Goal: Information Seeking & Learning: Learn about a topic

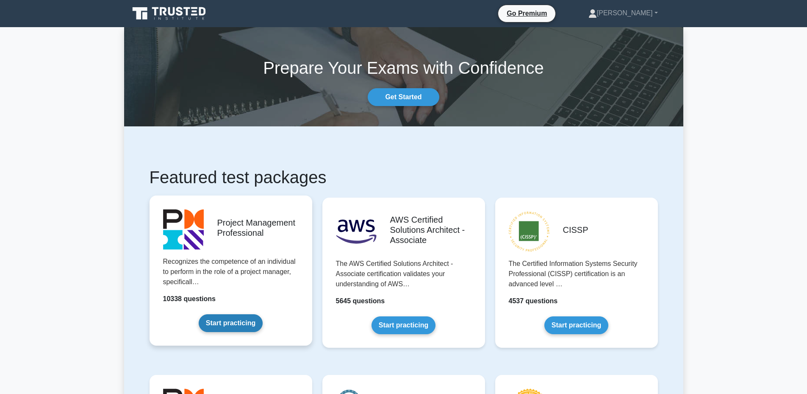
click at [214, 320] on link "Start practicing" at bounding box center [231, 323] width 64 height 18
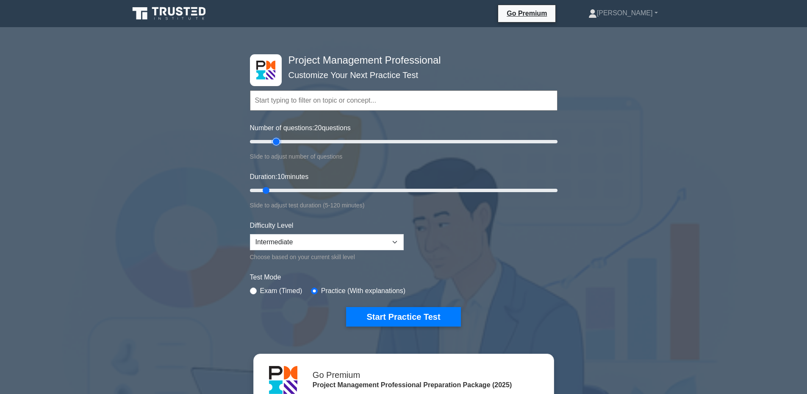
drag, startPoint x: 262, startPoint y: 141, endPoint x: 274, endPoint y: 143, distance: 11.6
type input "20"
click at [274, 143] on input "Number of questions: 20 questions" at bounding box center [404, 141] width 308 height 10
drag, startPoint x: 266, startPoint y: 190, endPoint x: 287, endPoint y: 191, distance: 21.2
type input "20"
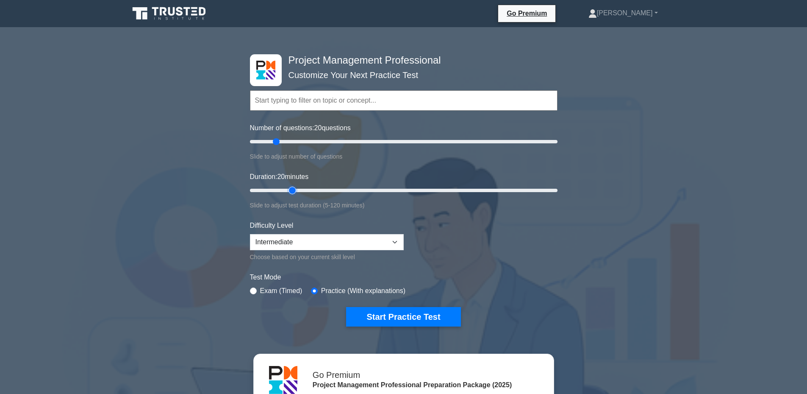
click at [287, 191] on input "Duration: 20 minutes" at bounding box center [404, 190] width 308 height 10
click at [339, 242] on select "Beginner Intermediate Expert" at bounding box center [327, 242] width 154 height 16
select select "expert"
click at [250, 234] on select "Beginner Intermediate Expert" at bounding box center [327, 242] width 154 height 16
click at [428, 314] on button "Start Practice Test" at bounding box center [403, 316] width 114 height 19
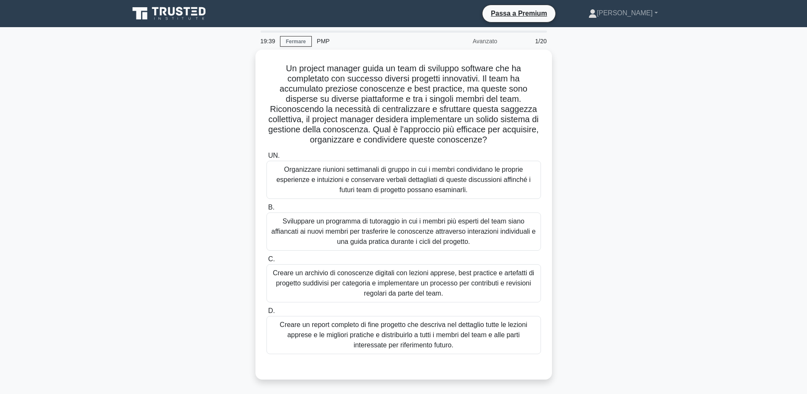
scroll to position [64, 0]
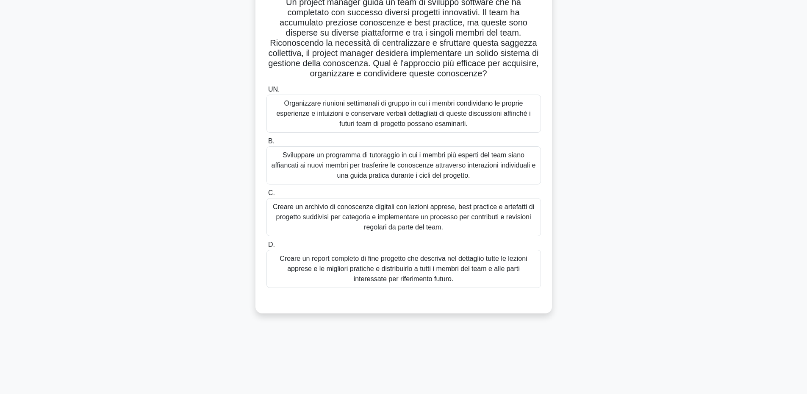
click at [514, 219] on font "Creare un archivio di conoscenze digitali con lezioni apprese, best practice e …" at bounding box center [404, 217] width 262 height 28
click at [267, 196] on input "C. Creare un archivio di conoscenze digitali con lezioni apprese, best practice…" at bounding box center [267, 193] width 0 height 6
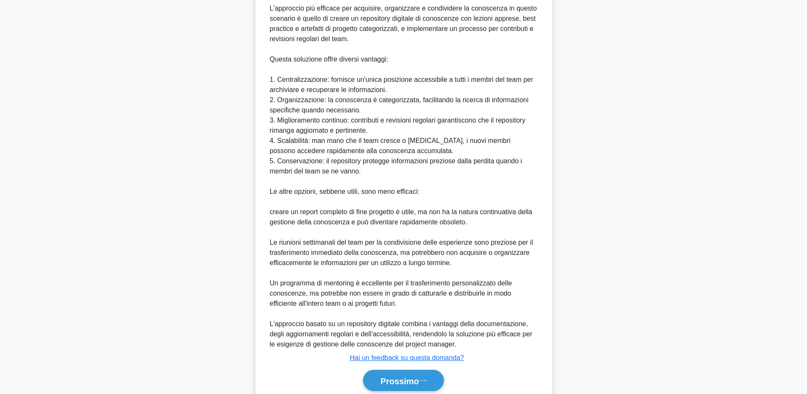
scroll to position [415, 0]
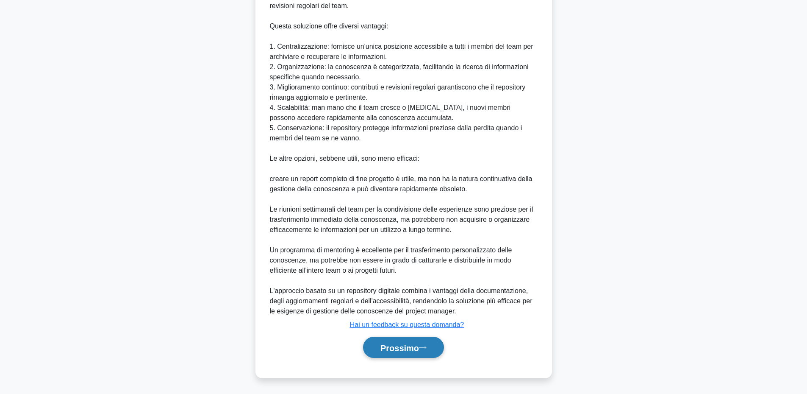
click at [399, 351] on font "Prossimo" at bounding box center [400, 347] width 39 height 9
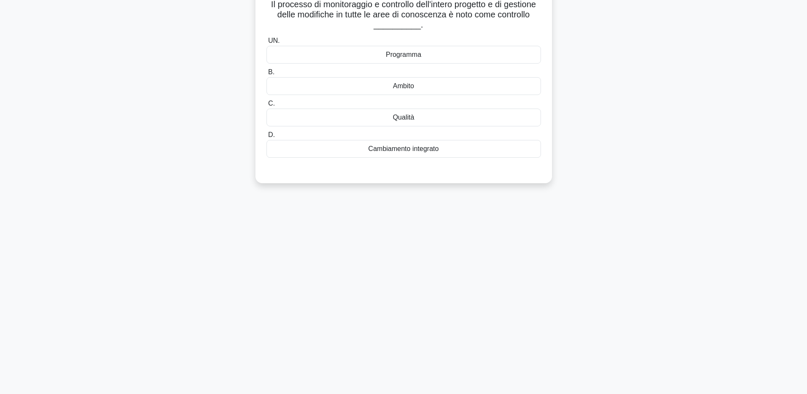
scroll to position [0, 0]
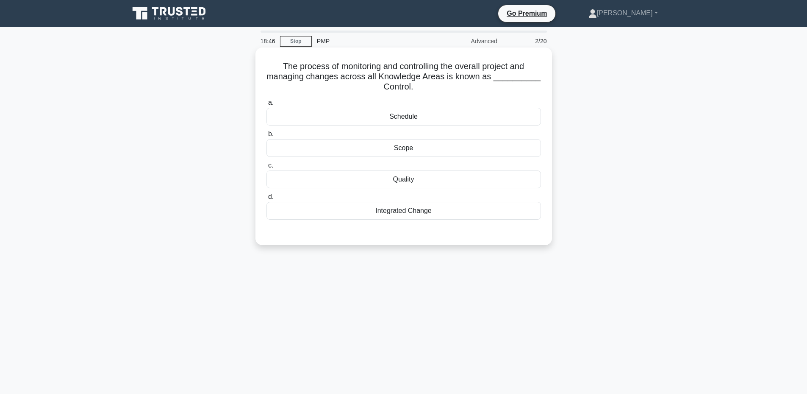
click at [419, 210] on div "Integrated Change" at bounding box center [404, 211] width 275 height 18
click at [267, 200] on input "d. Integrated Change" at bounding box center [267, 197] width 0 height 6
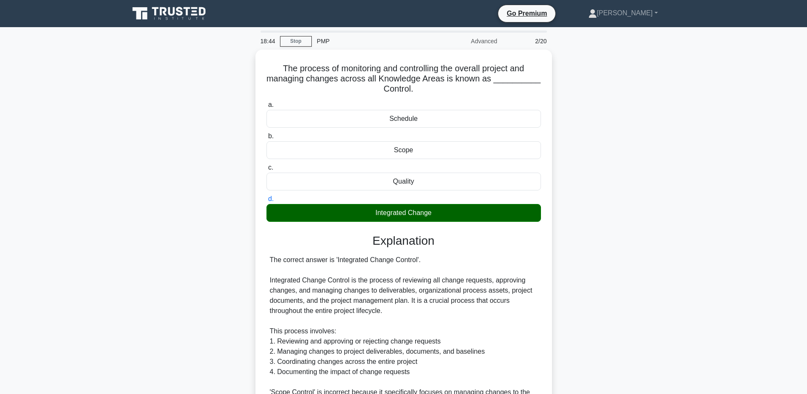
scroll to position [160, 0]
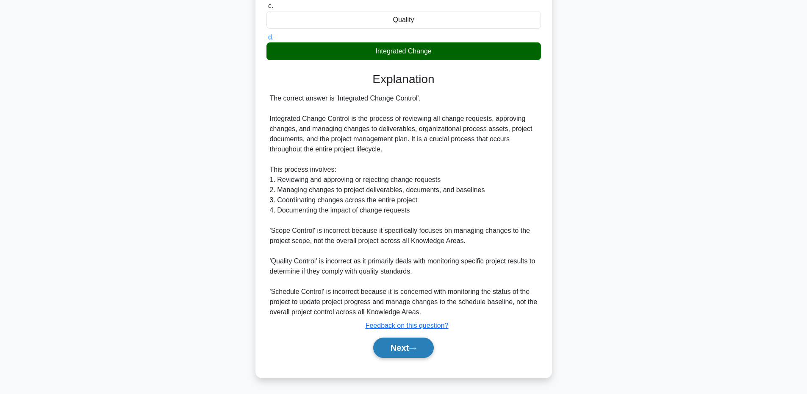
click at [417, 352] on button "Next" at bounding box center [403, 347] width 61 height 20
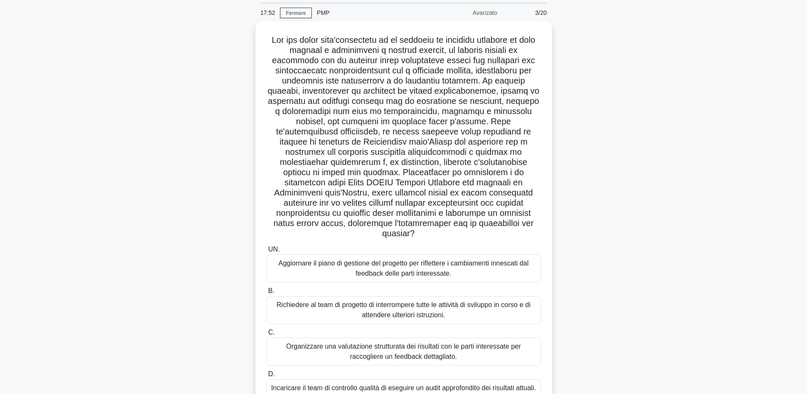
scroll to position [71, 0]
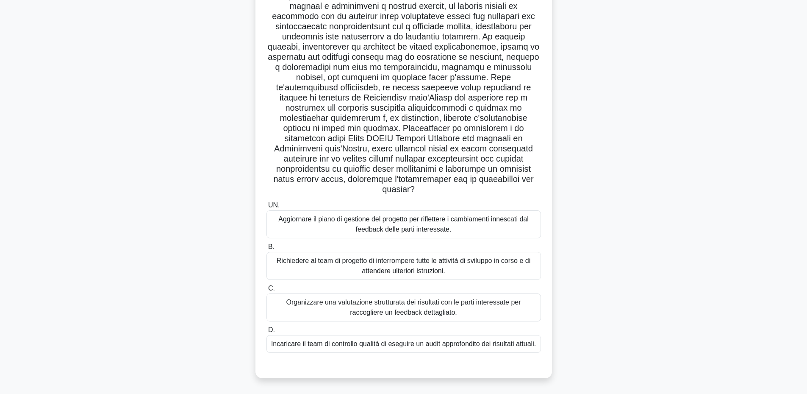
click at [476, 215] on font "Aggiornare il piano di gestione del progetto per riflettere i cambiamenti innes…" at bounding box center [403, 223] width 250 height 17
click at [267, 208] on input "UN. Aggiornare il piano di gestione del progetto per riflettere i cambiamenti i…" at bounding box center [267, 206] width 0 height 6
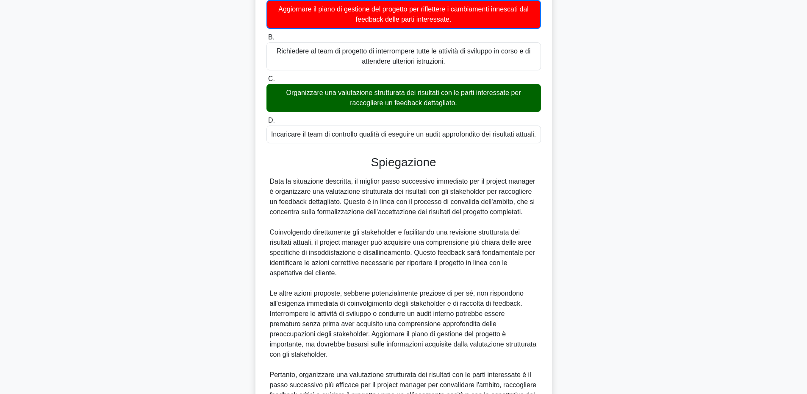
scroll to position [376, 0]
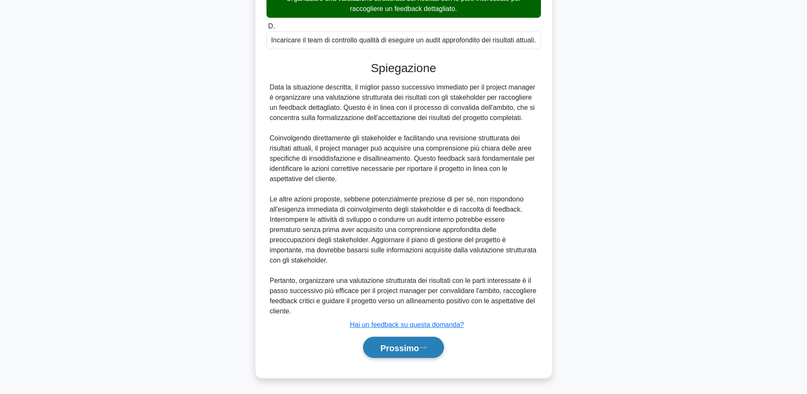
click at [404, 356] on button "Prossimo" at bounding box center [403, 348] width 81 height 22
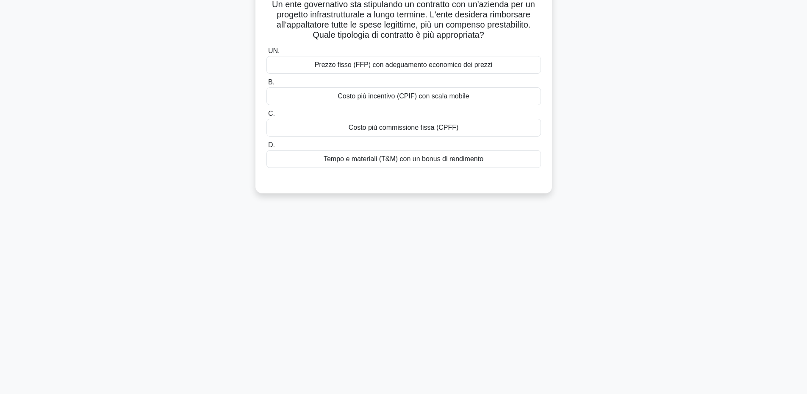
scroll to position [0, 0]
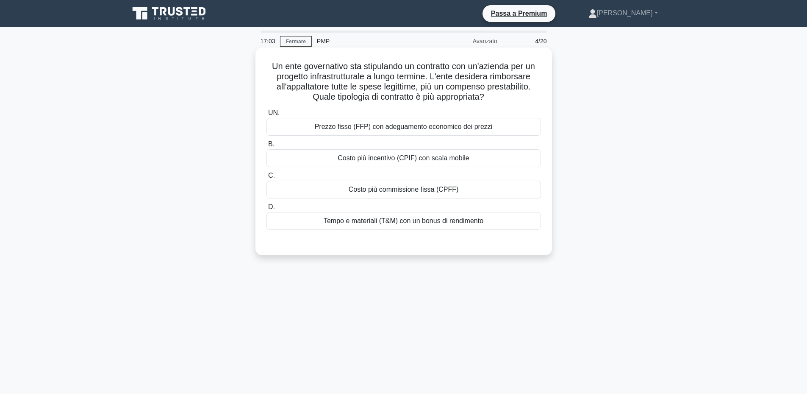
click at [412, 187] on font "Costo più commissione fissa (CPFF)" at bounding box center [404, 189] width 110 height 7
click at [267, 178] on input "C. Costo più commissione fissa (CPFF)" at bounding box center [267, 176] width 0 height 6
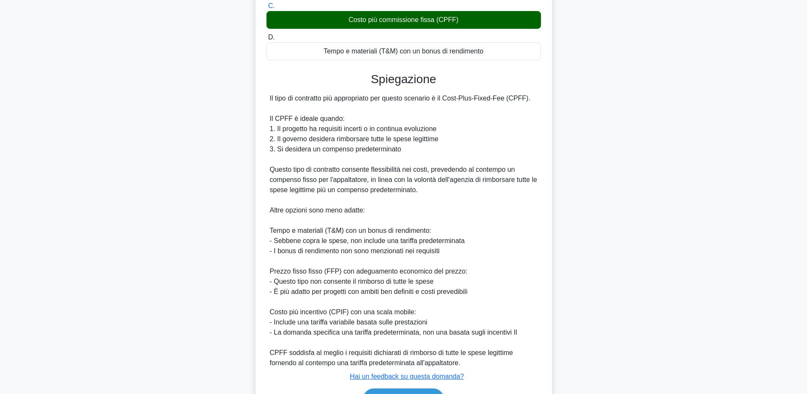
scroll to position [222, 0]
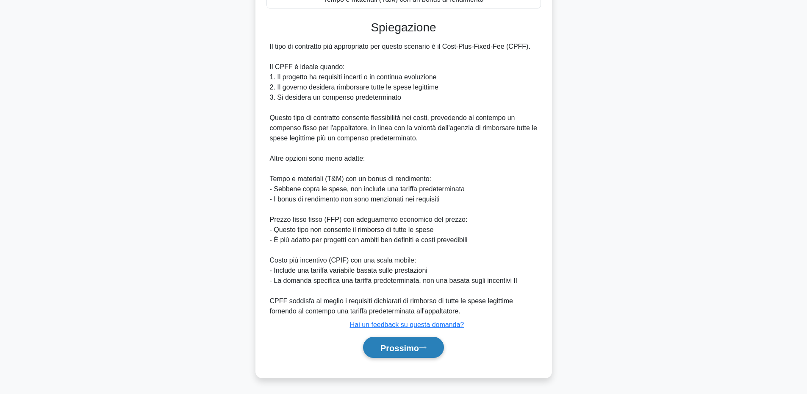
click at [409, 353] on button "Prossimo" at bounding box center [403, 348] width 81 height 22
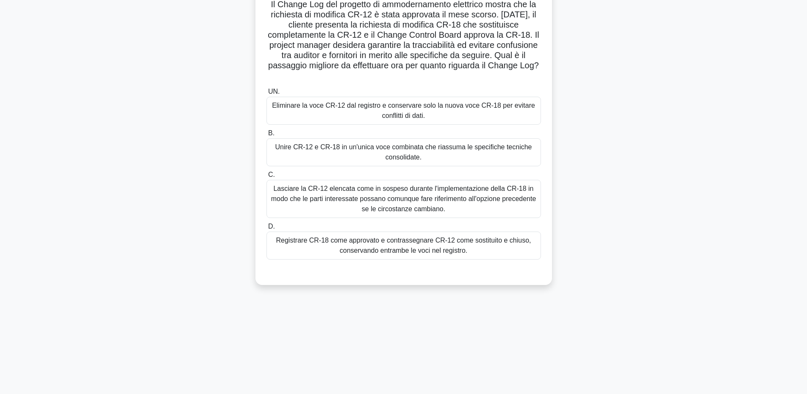
scroll to position [0, 0]
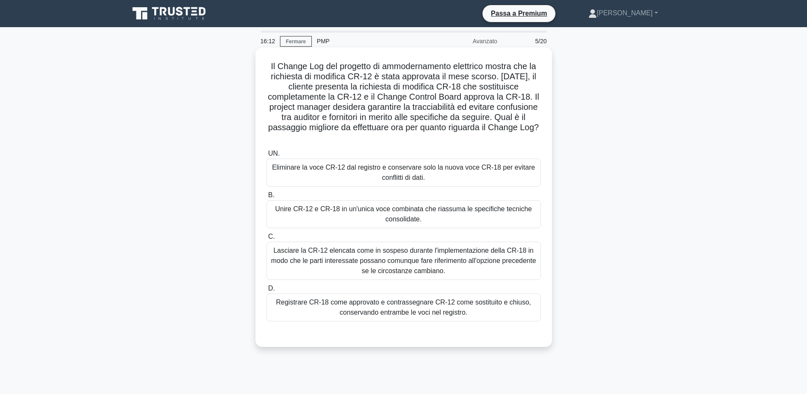
click at [484, 305] on font "Registrare CR-18 come approvato e contrassegnare CR-12 come sostituito e chiuso…" at bounding box center [403, 306] width 255 height 17
click at [267, 291] on input "D. Registrare CR-18 come approvato e contrassegnare CR-12 come sostituito e chi…" at bounding box center [267, 289] width 0 height 6
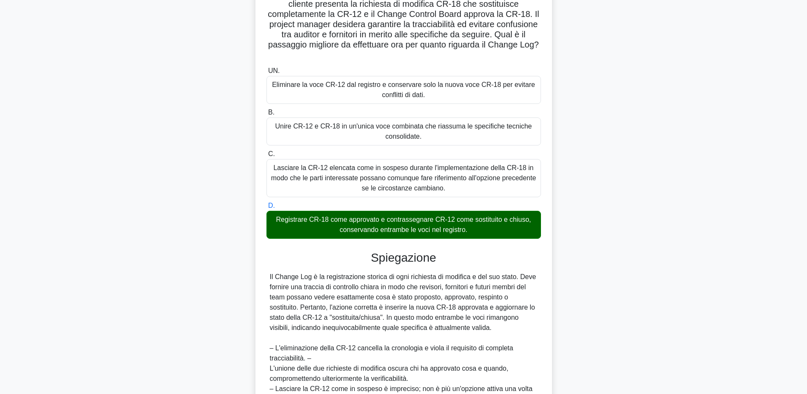
scroll to position [171, 0]
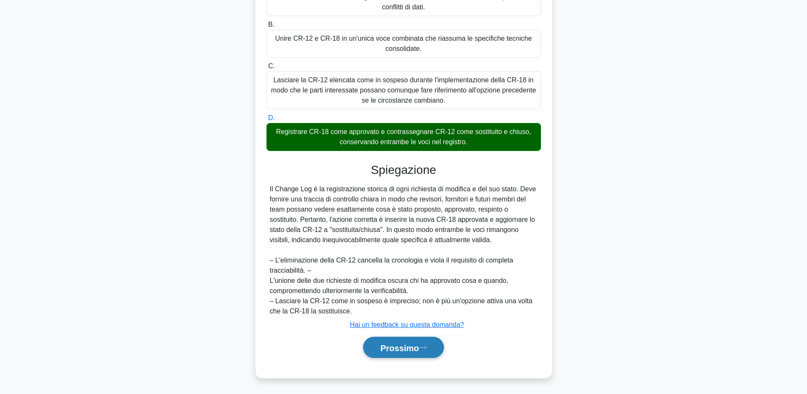
click at [417, 347] on font "Prossimo" at bounding box center [400, 347] width 39 height 9
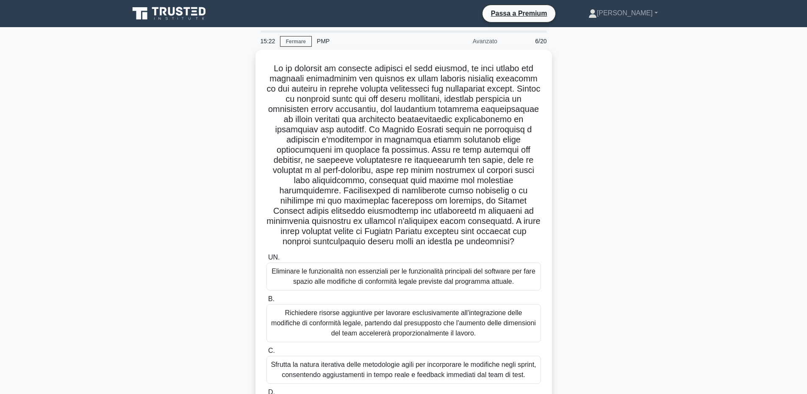
scroll to position [71, 0]
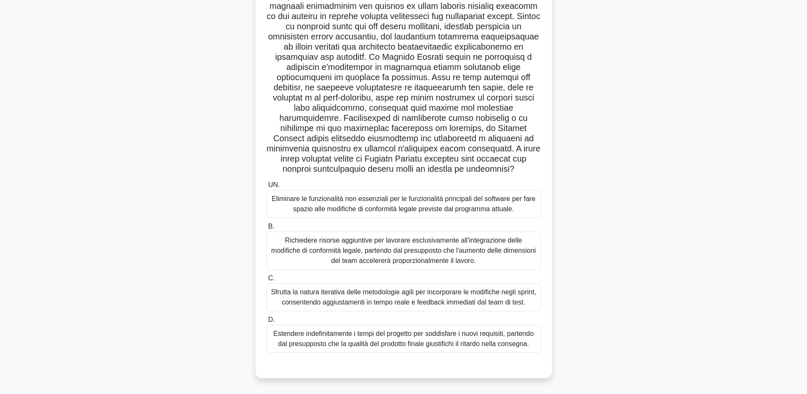
click at [509, 295] on font "Sfrutta la natura iterativa delle metodologie agili per incorporare le modifich…" at bounding box center [403, 296] width 265 height 17
click at [267, 281] on input "C. Sfrutta la natura iterativa delle metodologie agili per incorporare le modif…" at bounding box center [267, 278] width 0 height 6
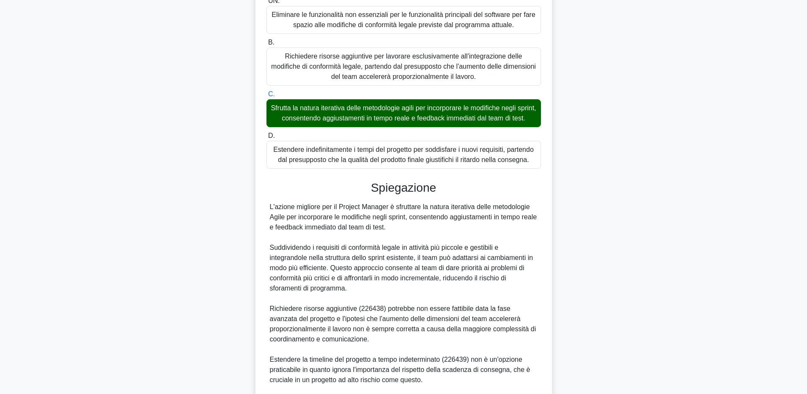
scroll to position [385, 0]
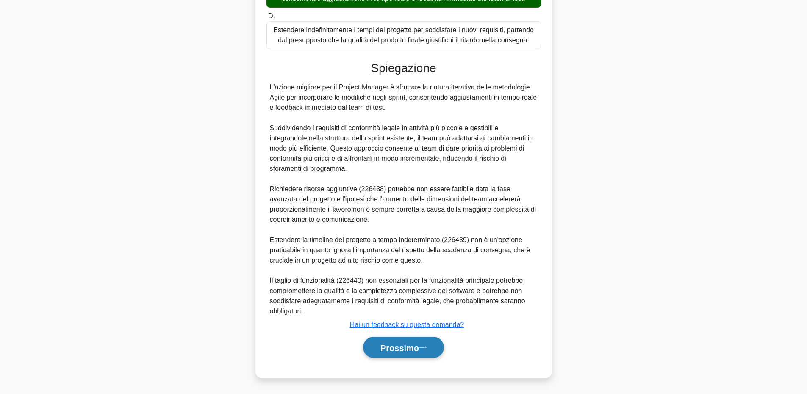
click at [416, 345] on font "Prossimo" at bounding box center [400, 347] width 39 height 9
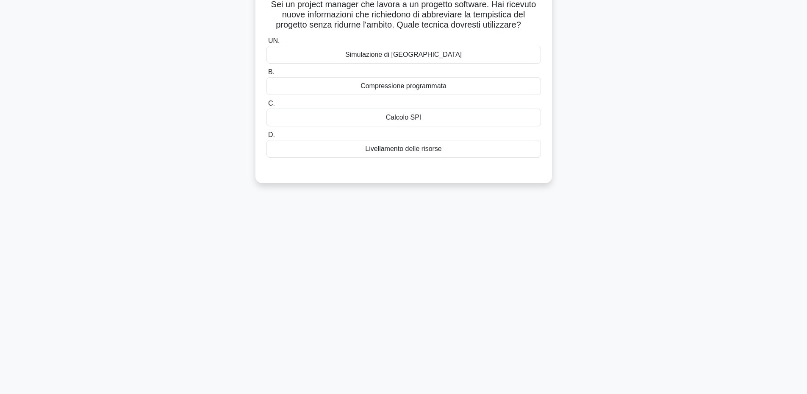
scroll to position [0, 0]
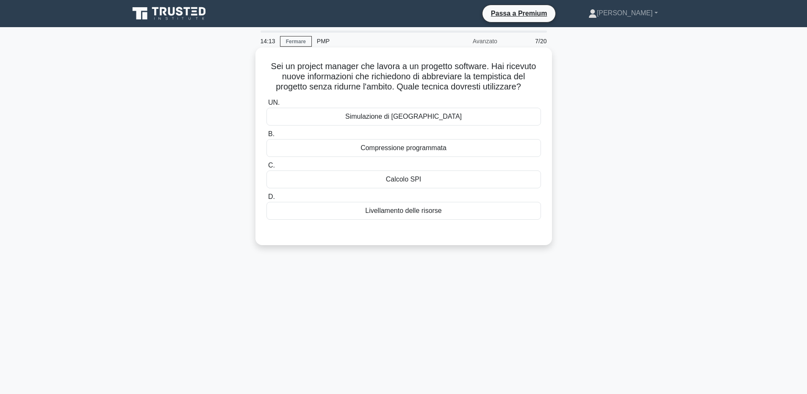
click at [447, 146] on div "Compressione programmata" at bounding box center [404, 148] width 275 height 18
click at [267, 137] on input "B. Compressione programmata" at bounding box center [267, 134] width 0 height 6
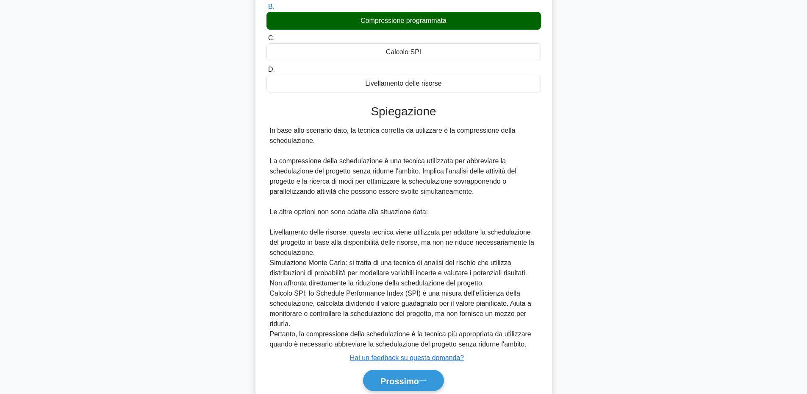
scroll to position [161, 0]
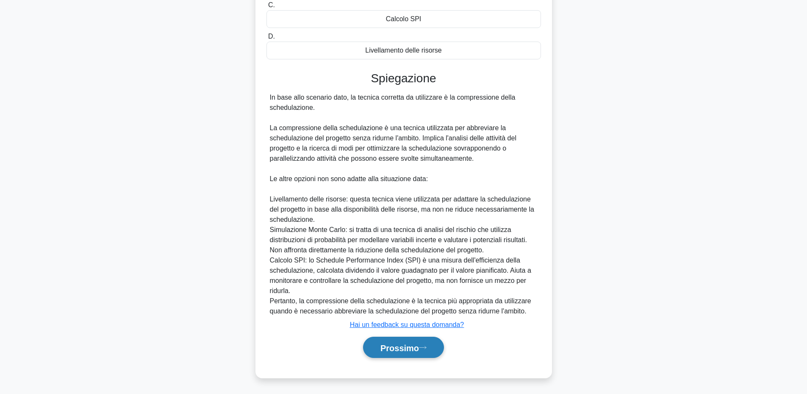
click at [418, 350] on font "Prossimo" at bounding box center [400, 347] width 39 height 9
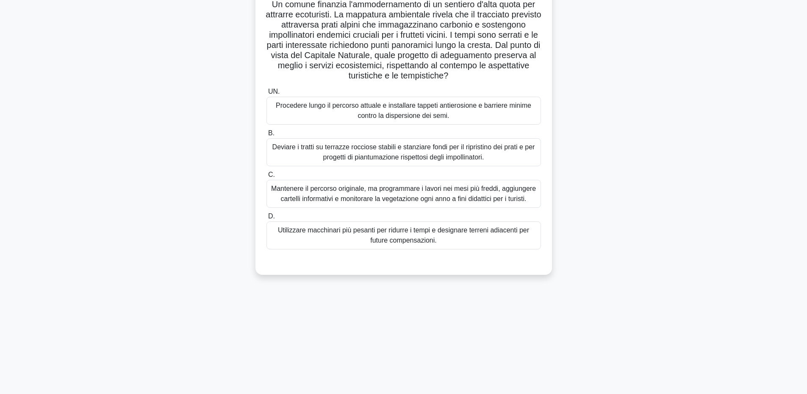
scroll to position [0, 0]
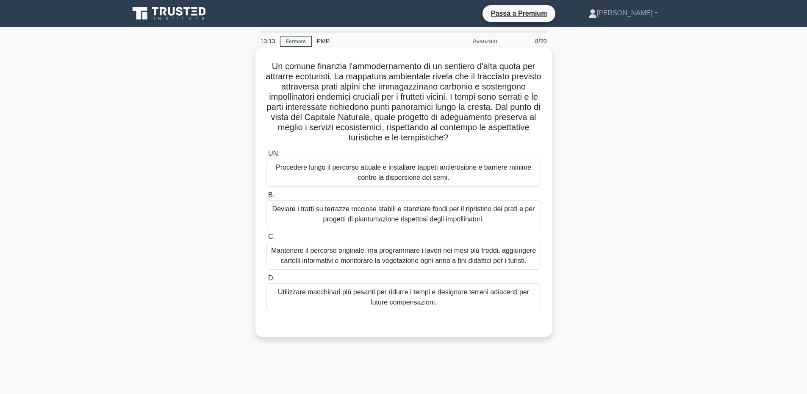
click at [521, 259] on font "Mantenere il percorso originale, ma programmare i lavori nei mesi più freddi, a…" at bounding box center [403, 255] width 265 height 17
click at [267, 239] on input "C. Mantenere il percorso originale, ma programmare i lavori nei mesi più freddi…" at bounding box center [267, 237] width 0 height 6
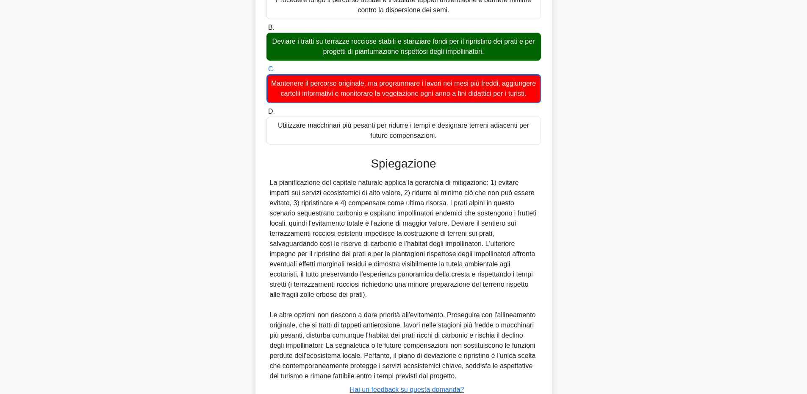
scroll to position [243, 0]
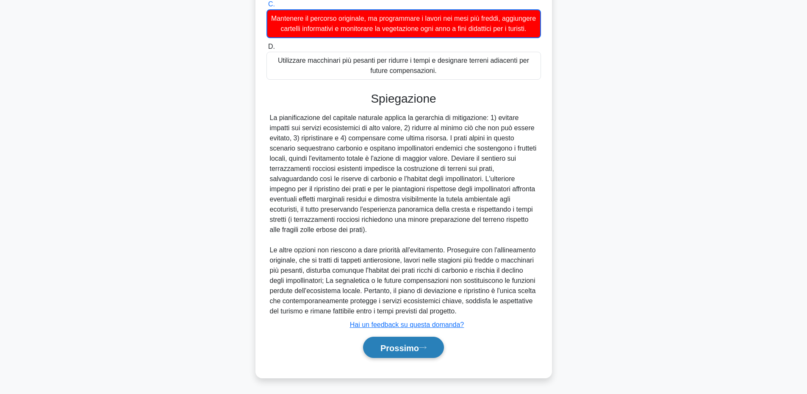
click at [437, 348] on button "Prossimo" at bounding box center [403, 348] width 81 height 22
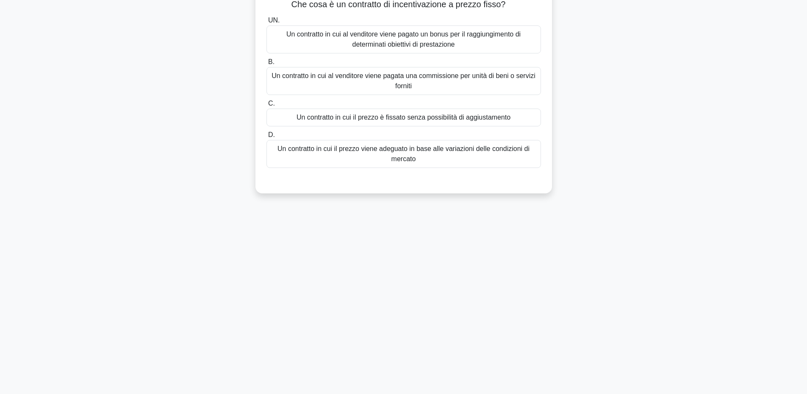
scroll to position [0, 0]
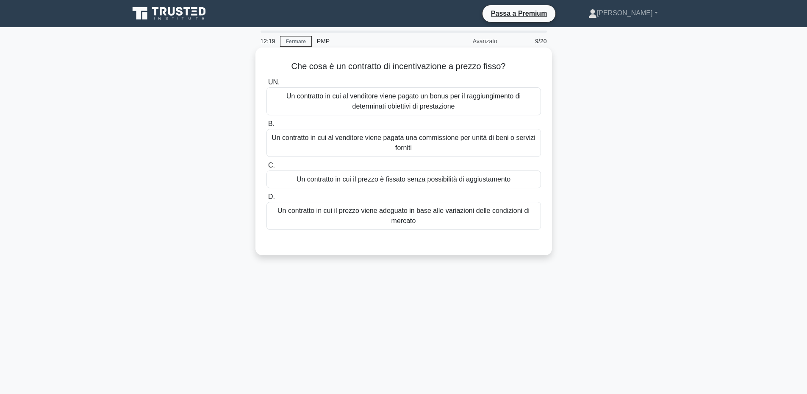
click at [528, 218] on font "Un contratto in cui il prezzo viene adeguato in base alle variazioni delle cond…" at bounding box center [403, 216] width 267 height 20
click at [267, 200] on input "D. Un contratto in cui il prezzo viene adeguato in base alle variazioni delle c…" at bounding box center [267, 197] width 0 height 6
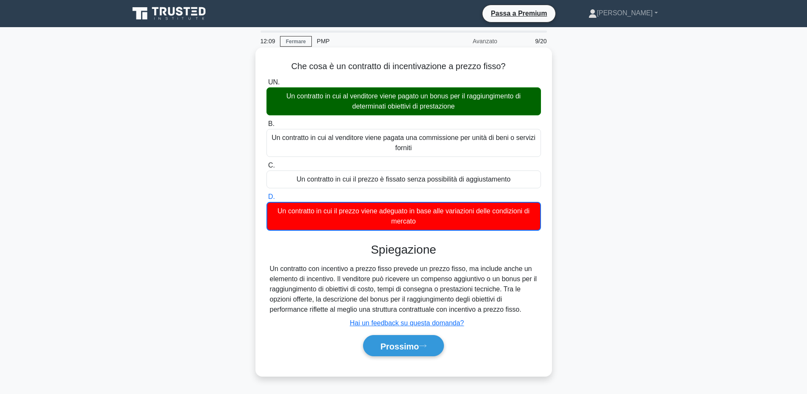
scroll to position [64, 0]
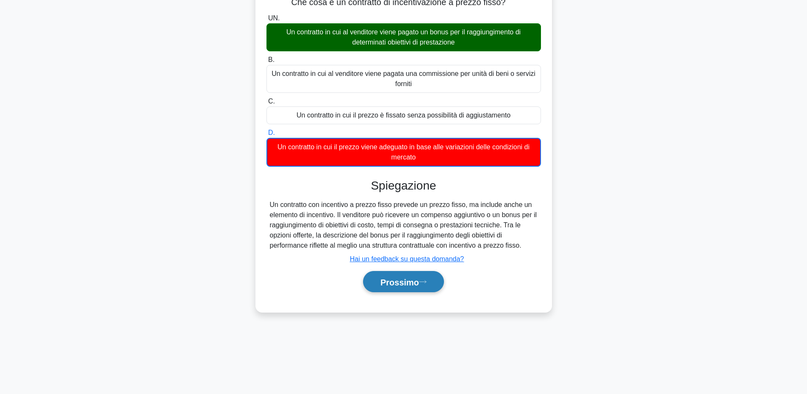
click at [433, 282] on button "Prossimo" at bounding box center [403, 282] width 81 height 22
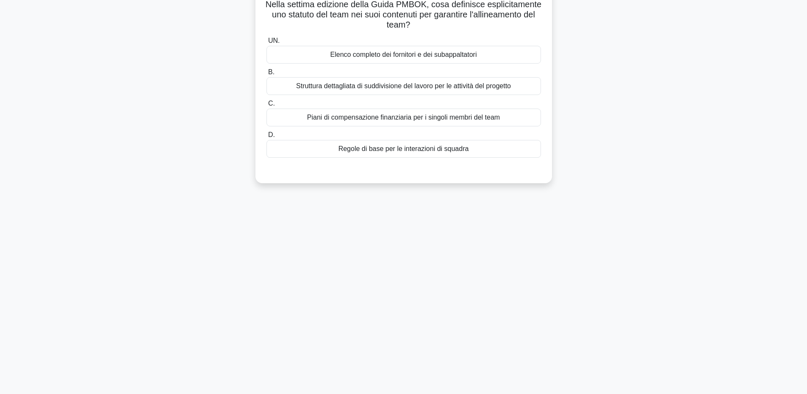
scroll to position [22, 0]
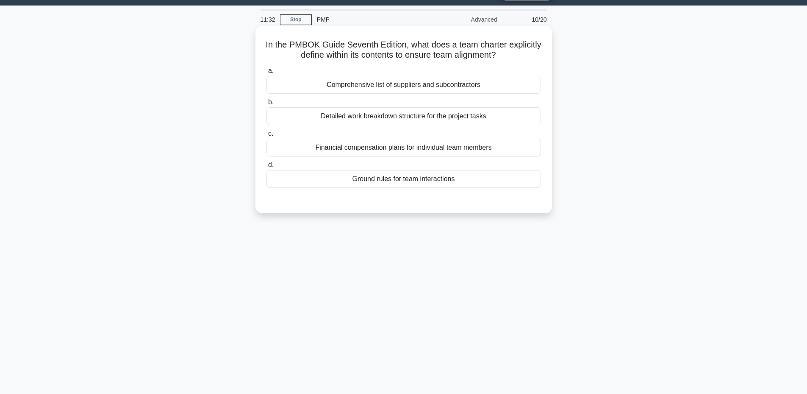
click at [434, 178] on div "Ground rules for team interactions" at bounding box center [404, 179] width 275 height 18
click at [267, 168] on input "d. Ground rules for team interactions" at bounding box center [267, 165] width 0 height 6
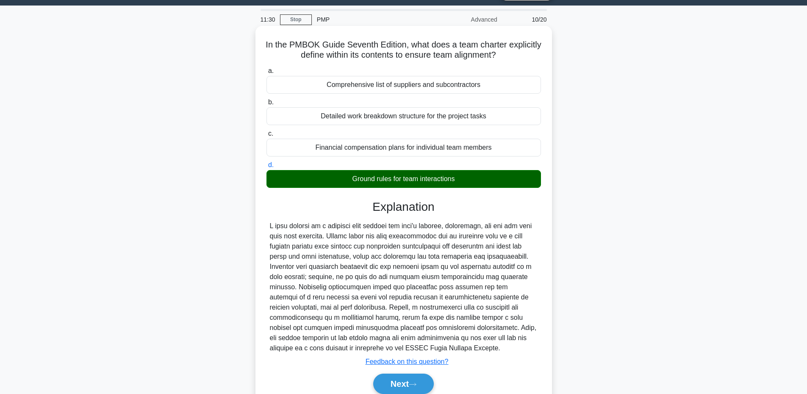
scroll to position [64, 0]
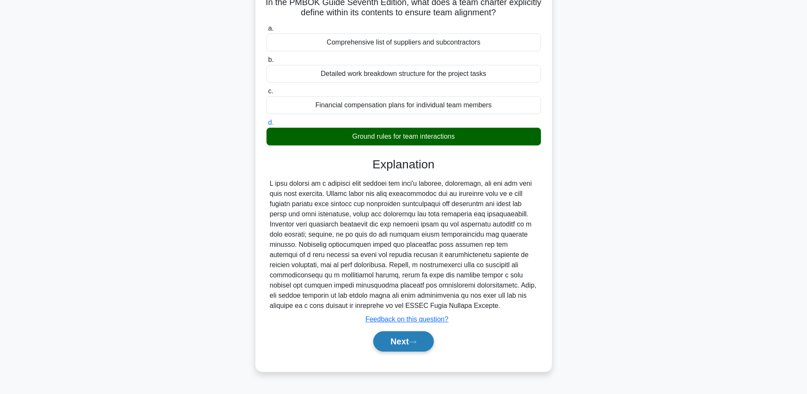
click at [417, 344] on icon at bounding box center [413, 341] width 8 height 5
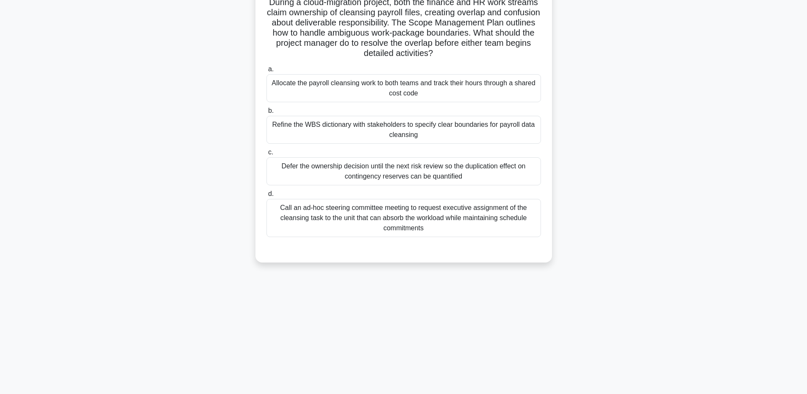
scroll to position [0, 0]
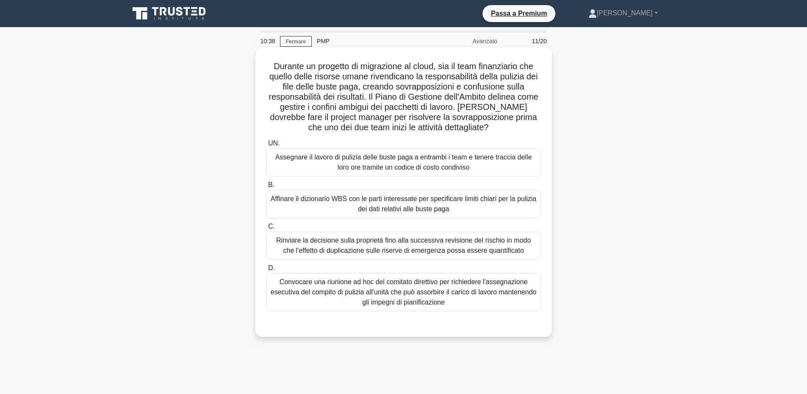
click at [461, 201] on font "Affinare il dizionario WBS con le parti interessate per specificare limiti chia…" at bounding box center [404, 203] width 266 height 17
click at [267, 188] on input "B. Affinare il dizionario WBS con le parti interessate per specificare limiti c…" at bounding box center [267, 185] width 0 height 6
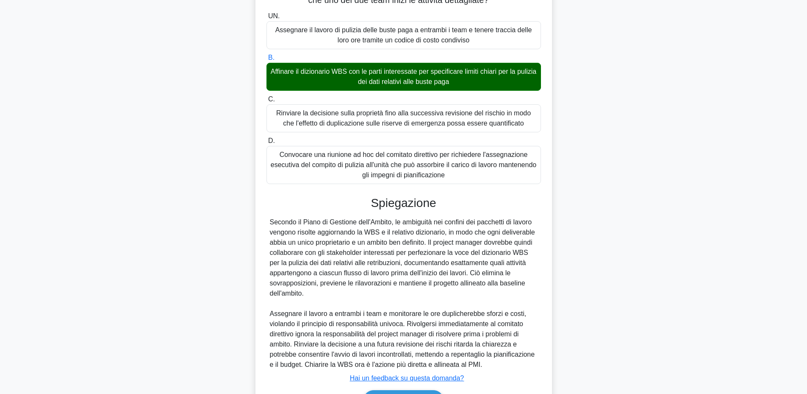
scroll to position [181, 0]
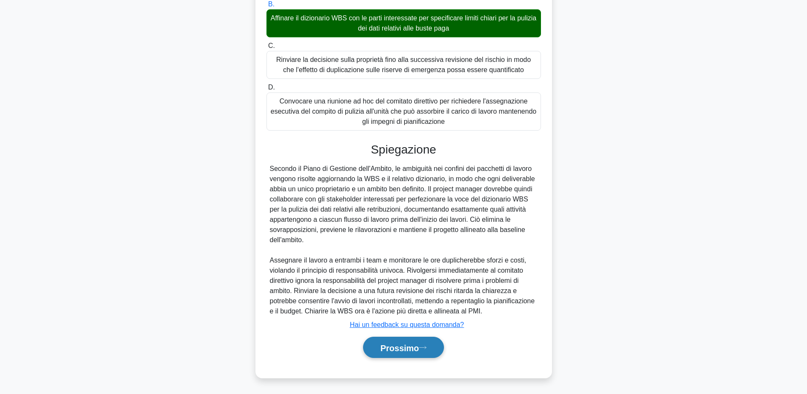
click at [420, 339] on button "Prossimo" at bounding box center [403, 348] width 81 height 22
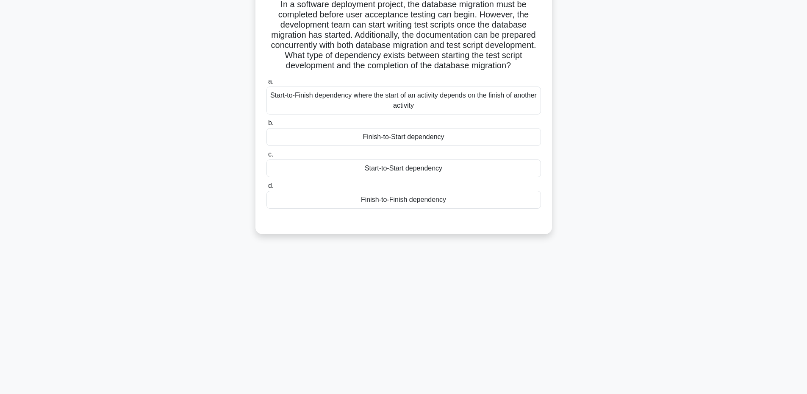
scroll to position [0, 0]
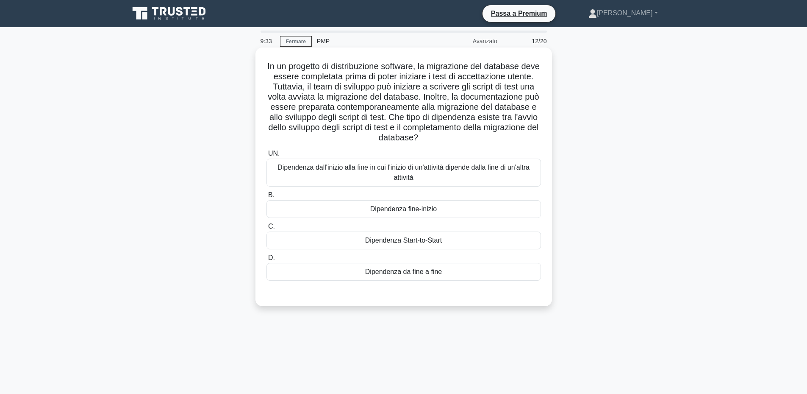
click at [379, 244] on font "Dipendenza Start-to-Start" at bounding box center [403, 240] width 77 height 7
click at [267, 229] on input "C. Dipendenza Start-to-Start" at bounding box center [267, 227] width 0 height 6
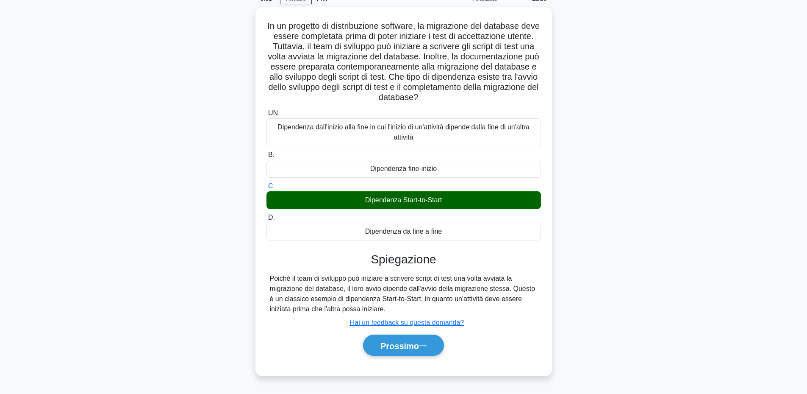
scroll to position [64, 0]
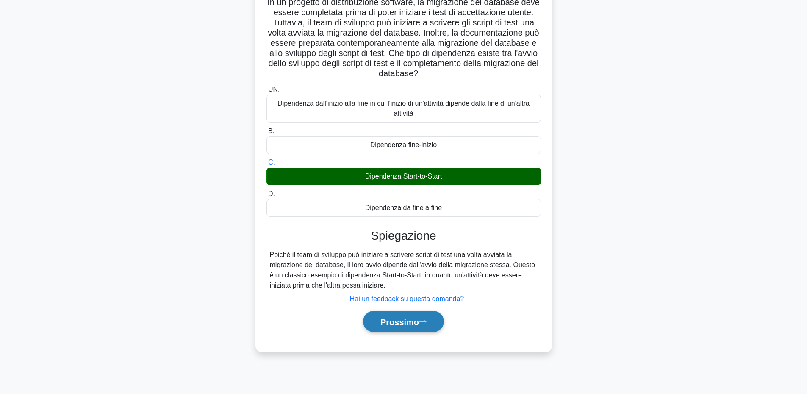
click at [409, 326] on font "Prossimo" at bounding box center [400, 321] width 39 height 9
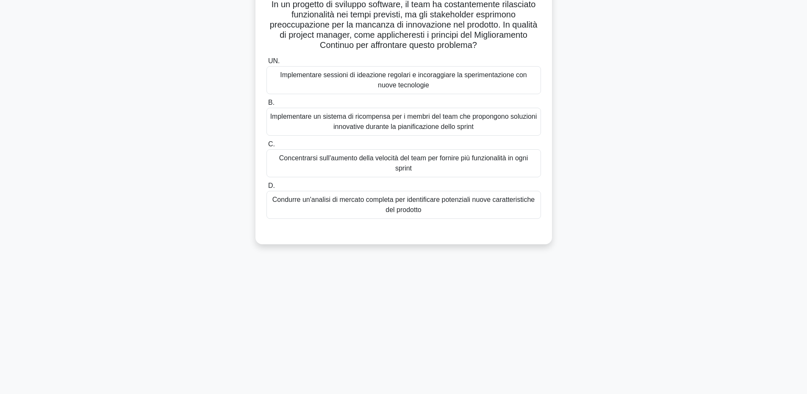
scroll to position [0, 0]
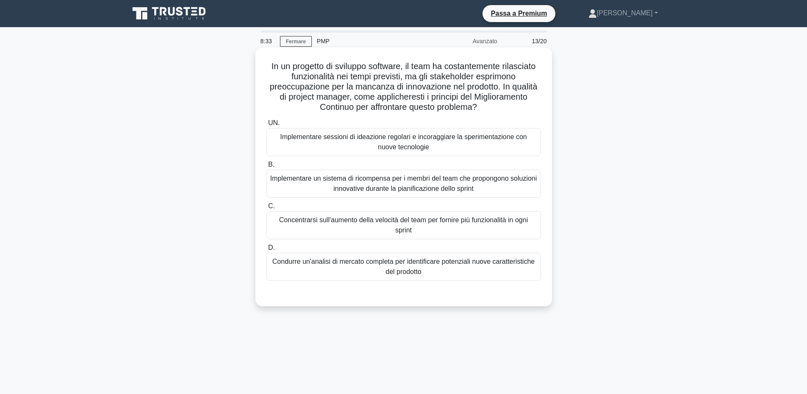
click at [479, 277] on font "Condurre un'analisi di mercato completa per identificare potenziali nuove carat…" at bounding box center [403, 266] width 267 height 20
click at [267, 250] on input "D. Condurre un'analisi di mercato completa per identificare potenziali nuove ca…" at bounding box center [267, 248] width 0 height 6
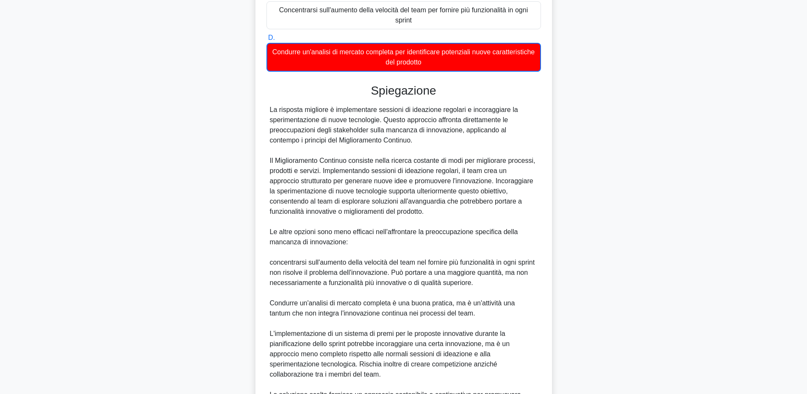
scroll to position [325, 0]
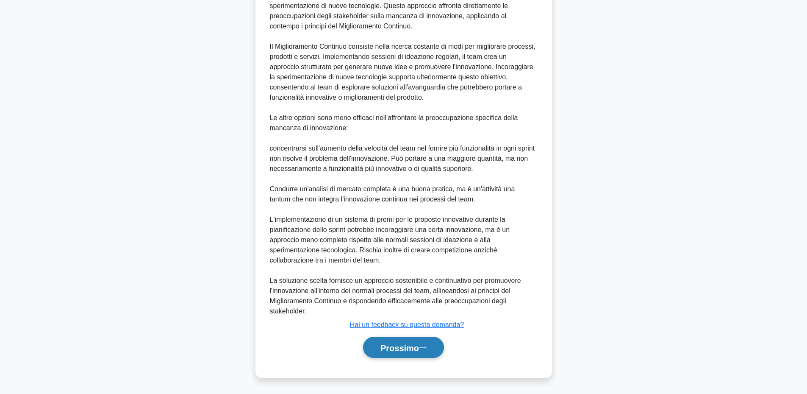
click at [434, 354] on button "Prossimo" at bounding box center [403, 348] width 81 height 22
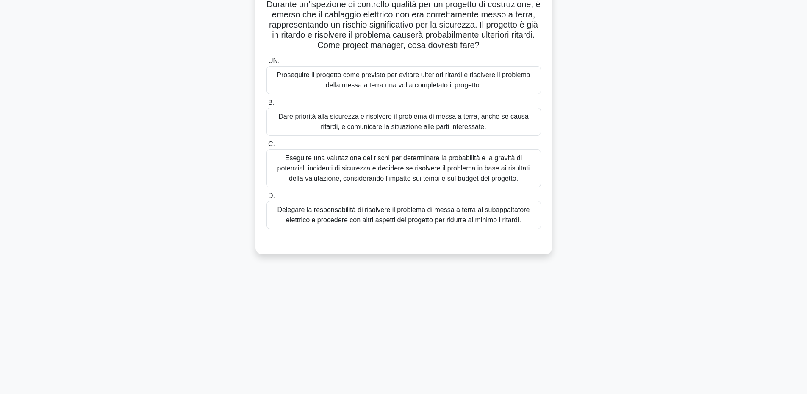
scroll to position [0, 0]
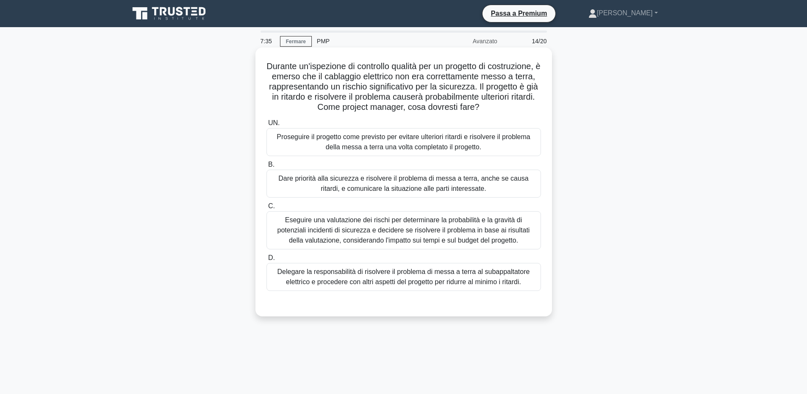
click at [494, 190] on font "Dare priorità alla sicurezza e risolvere il problema di messa a terra, anche se…" at bounding box center [403, 183] width 267 height 20
click at [267, 167] on input "B. Dare priorità alla sicurezza e risolvere il problema di messa a terra, anche…" at bounding box center [267, 165] width 0 height 6
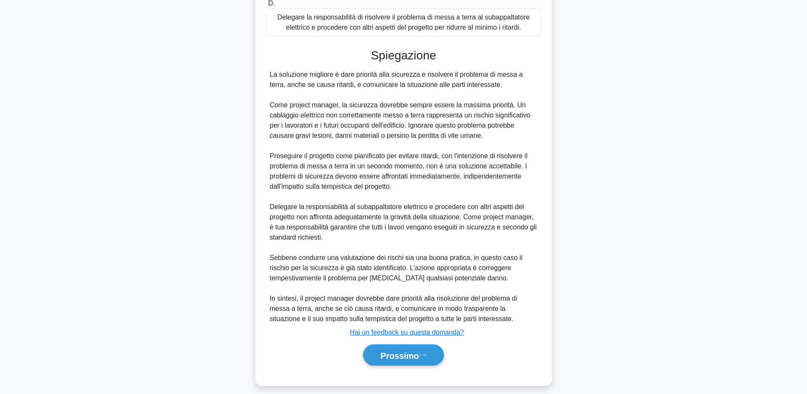
scroll to position [263, 0]
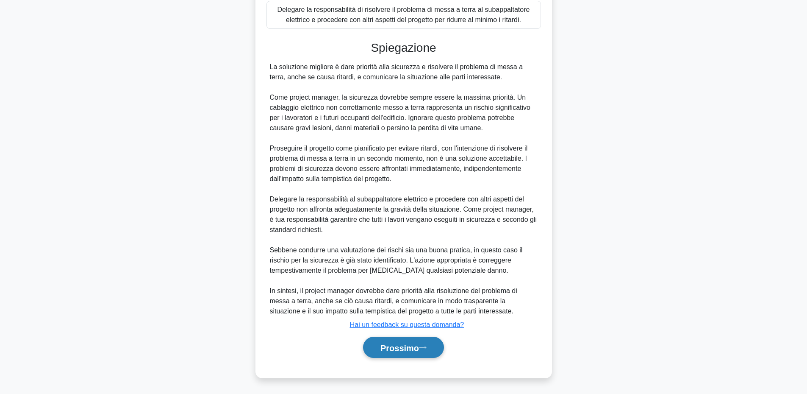
click at [437, 346] on button "Prossimo" at bounding box center [403, 348] width 81 height 22
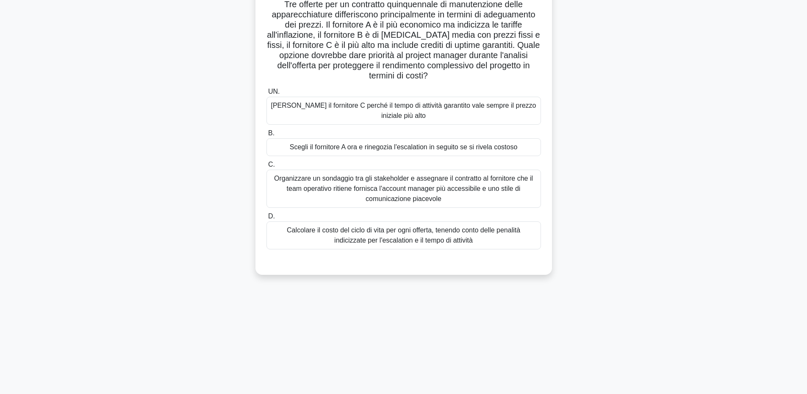
scroll to position [0, 0]
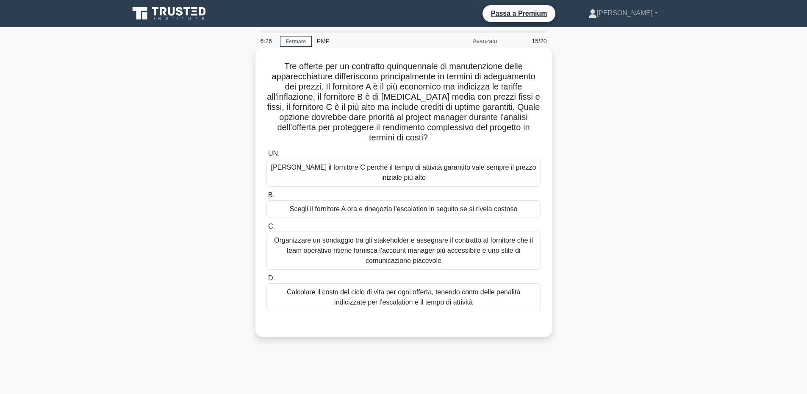
click at [506, 292] on font "Calcolare il costo del ciclo di vita per ogni offerta, tenendo conto delle pena…" at bounding box center [404, 296] width 234 height 17
click at [267, 281] on input "D. Calcolare il costo del ciclo di vita per ogni offerta, tenendo conto delle p…" at bounding box center [267, 278] width 0 height 6
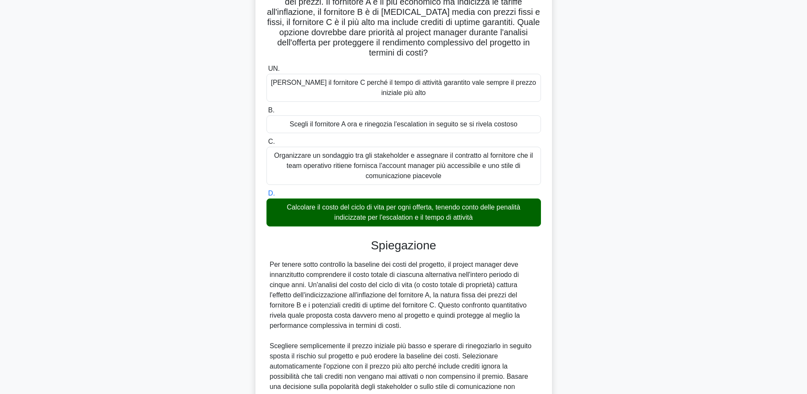
scroll to position [181, 0]
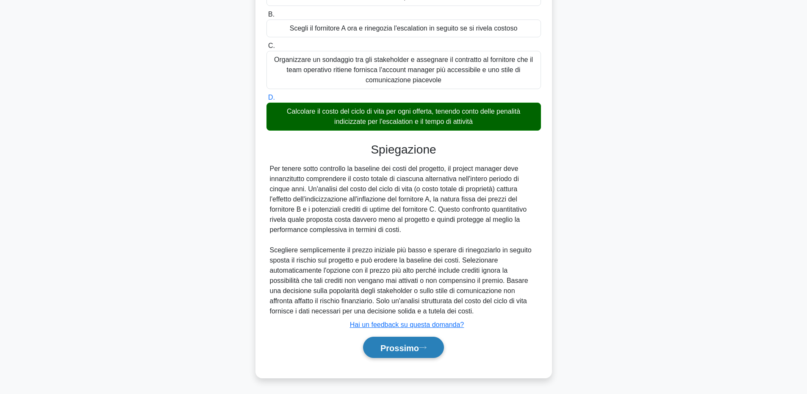
click at [436, 342] on button "Prossimo" at bounding box center [403, 348] width 81 height 22
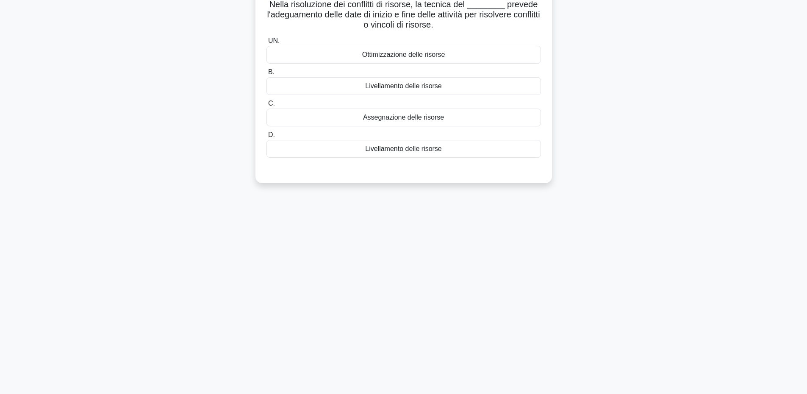
scroll to position [0, 0]
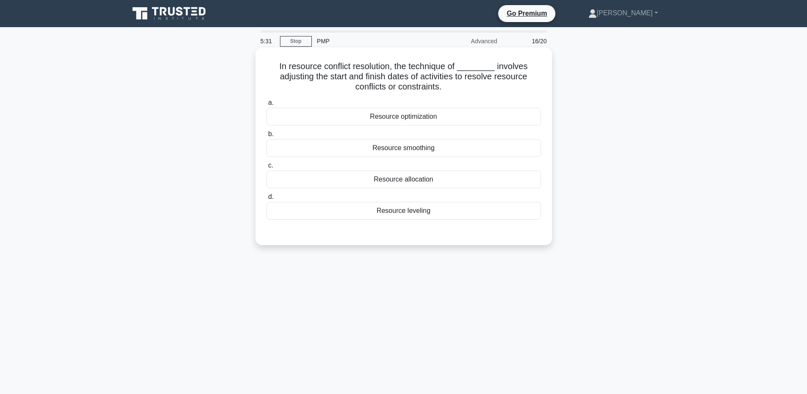
click at [464, 174] on div "Resource allocation" at bounding box center [404, 179] width 275 height 18
click at [267, 168] on input "c. Resource allocation" at bounding box center [267, 166] width 0 height 6
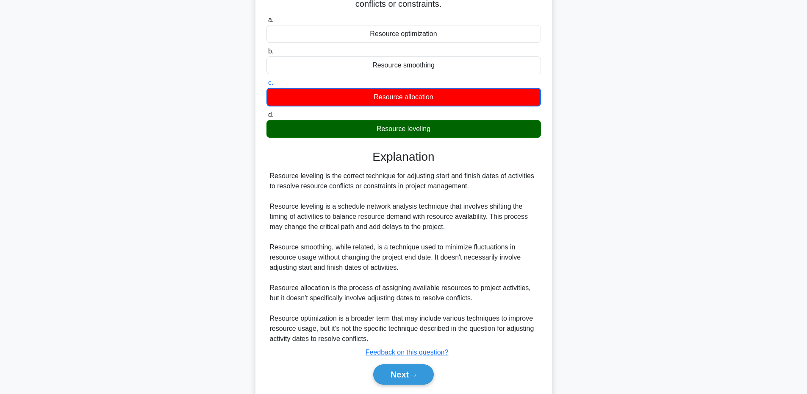
scroll to position [110, 0]
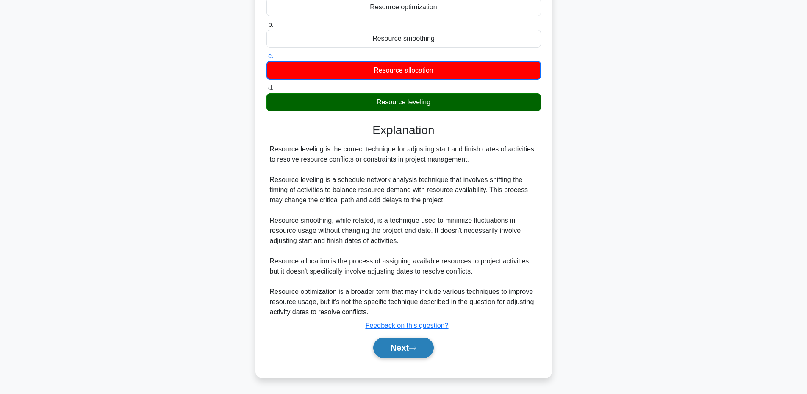
click at [403, 347] on button "Next" at bounding box center [403, 347] width 61 height 20
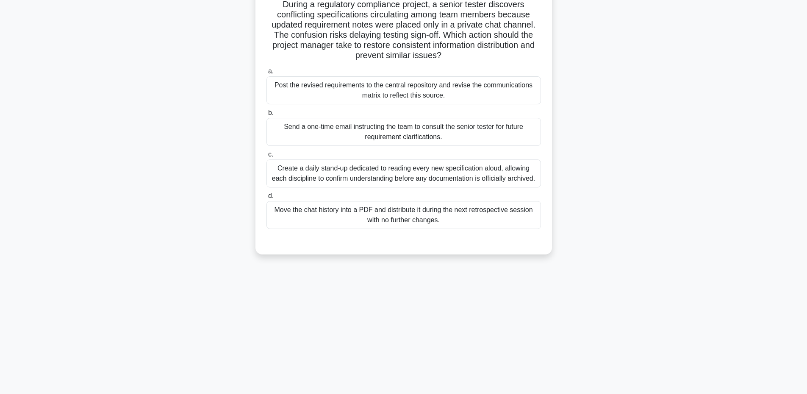
scroll to position [0, 0]
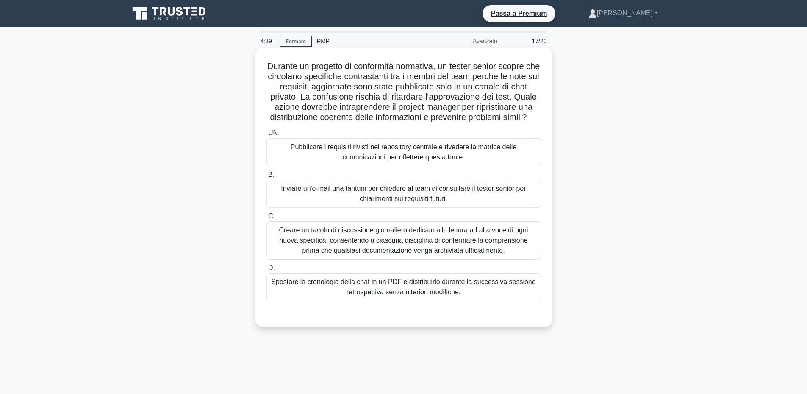
click at [486, 162] on font "Pubblicare i requisiti rivisti nel repository centrale e rivedere la matrice de…" at bounding box center [403, 152] width 267 height 20
click at [267, 136] on input "UN. Pubblicare i requisiti rivisti nel repository centrale e rivedere la matric…" at bounding box center [267, 134] width 0 height 6
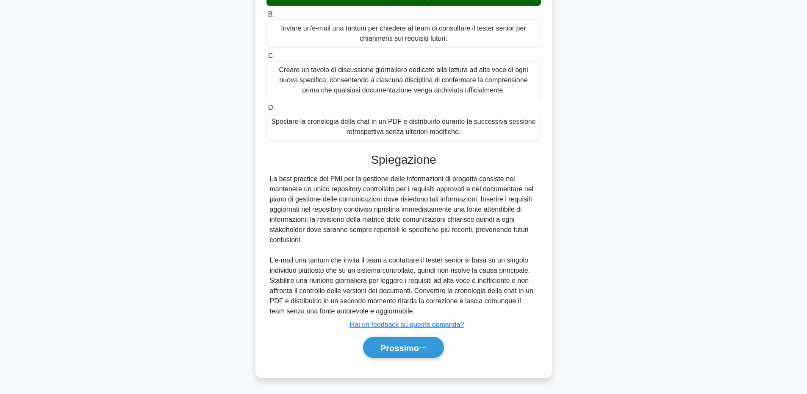
scroll to position [171, 0]
click at [419, 344] on font "Prossimo" at bounding box center [400, 347] width 39 height 9
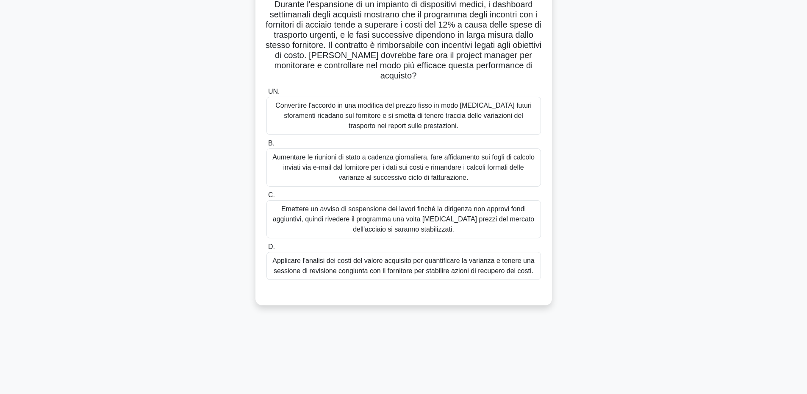
scroll to position [0, 0]
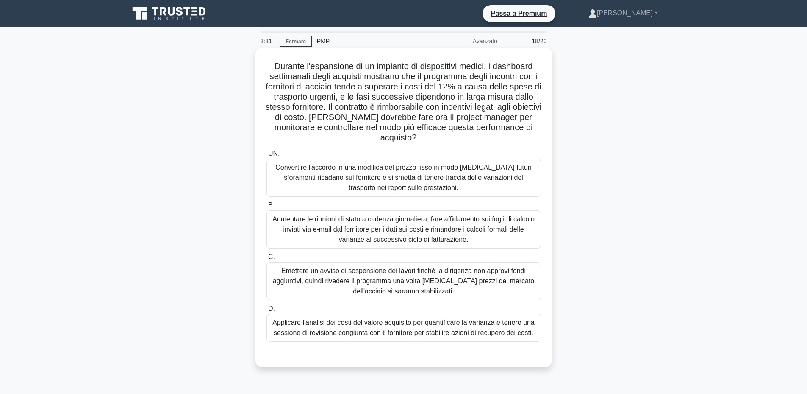
click at [494, 328] on font "Applicare l'analisi dei costi del valore acquisito per quantificare la varianza…" at bounding box center [404, 327] width 262 height 17
click at [267, 312] on input "D. Applicare l'analisi dei costi del valore acquisito per quantificare la varia…" at bounding box center [267, 309] width 0 height 6
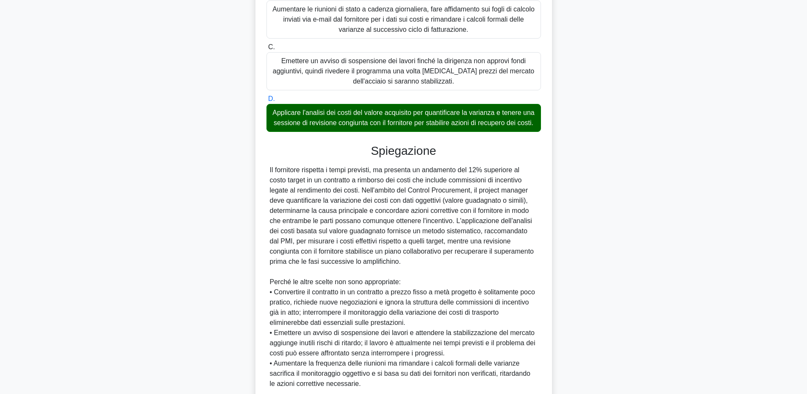
scroll to position [293, 0]
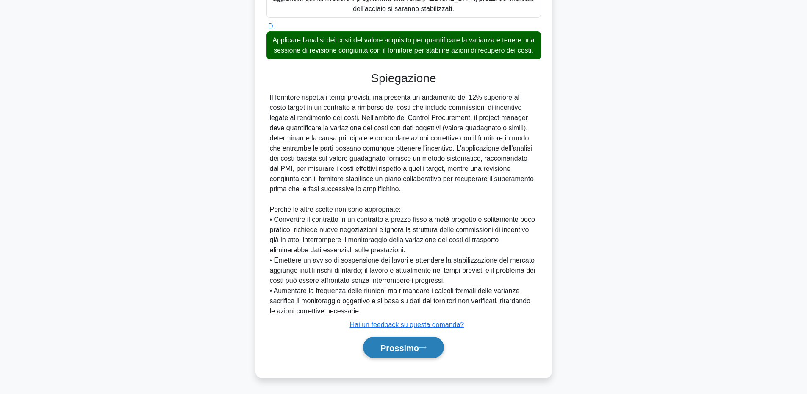
click at [419, 351] on font "Prossimo" at bounding box center [400, 347] width 39 height 9
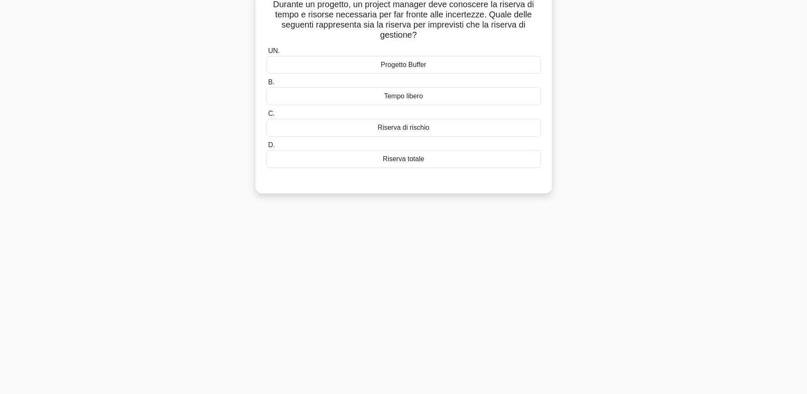
scroll to position [0, 0]
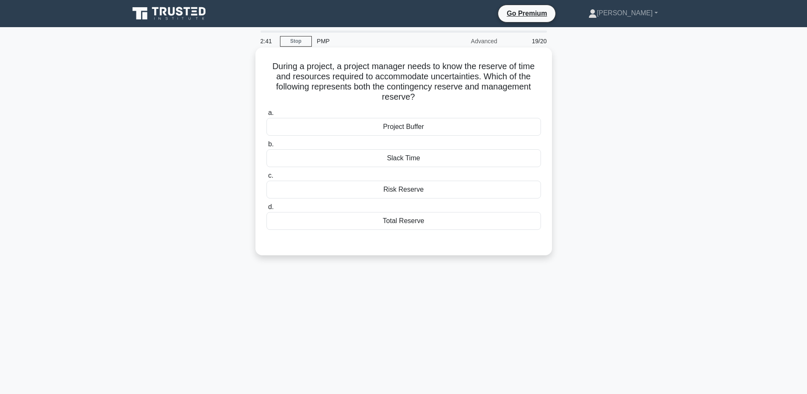
click at [430, 226] on div "Total Reserve" at bounding box center [404, 221] width 275 height 18
click at [267, 210] on input "d. Total Reserve" at bounding box center [267, 207] width 0 height 6
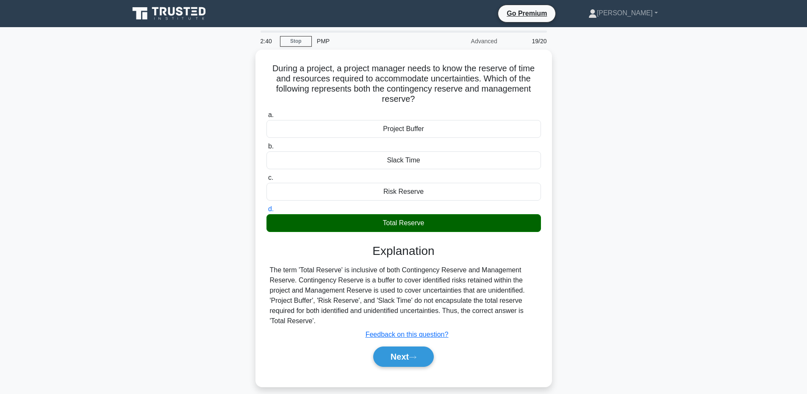
scroll to position [64, 0]
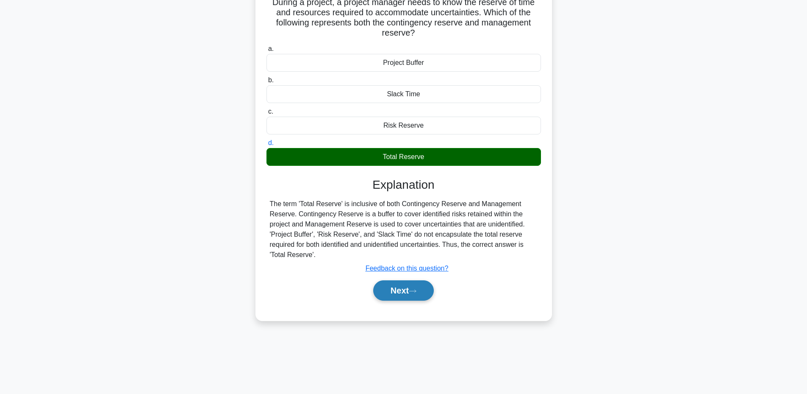
click at [400, 294] on button "Next" at bounding box center [403, 290] width 61 height 20
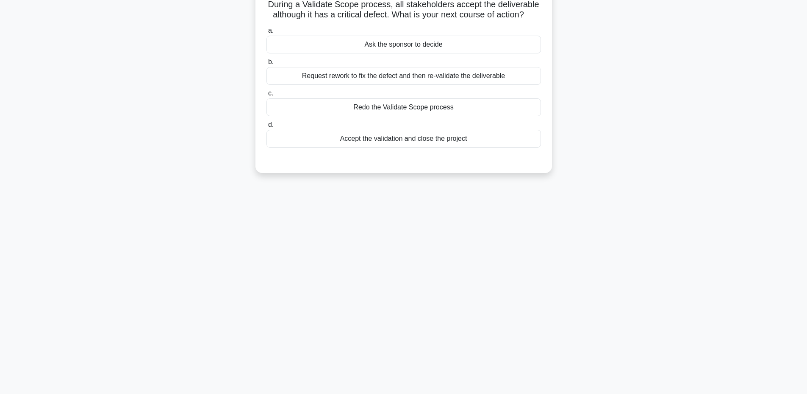
scroll to position [0, 0]
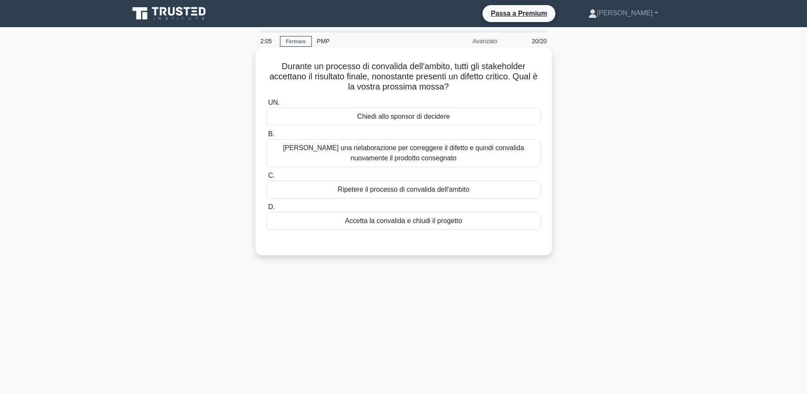
click at [495, 157] on font "Richiedi una rielaborazione per correggere il difetto e quindi convalida nuovam…" at bounding box center [403, 153] width 267 height 20
click at [267, 137] on input "B. Richiedi una rielaborazione per correggere il difetto e quindi convalida nuo…" at bounding box center [267, 134] width 0 height 6
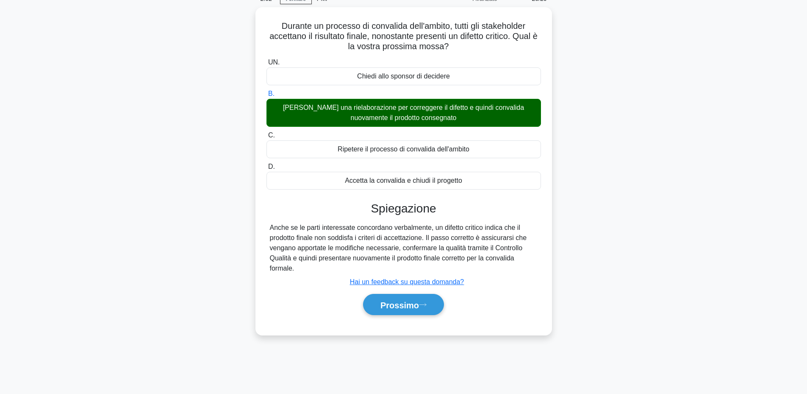
scroll to position [64, 0]
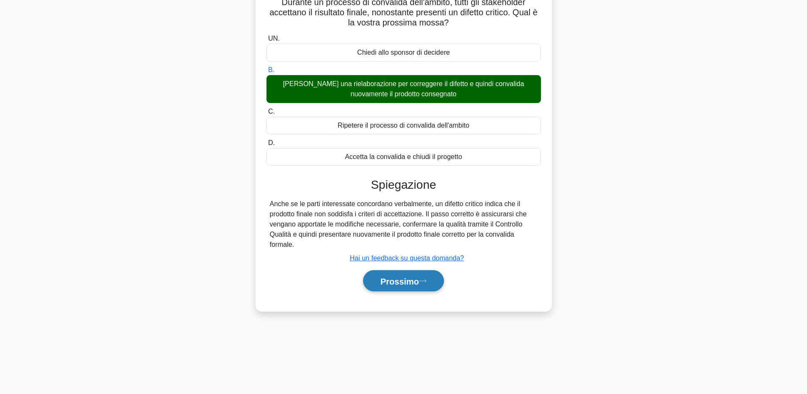
click at [424, 287] on button "Prossimo" at bounding box center [403, 281] width 81 height 22
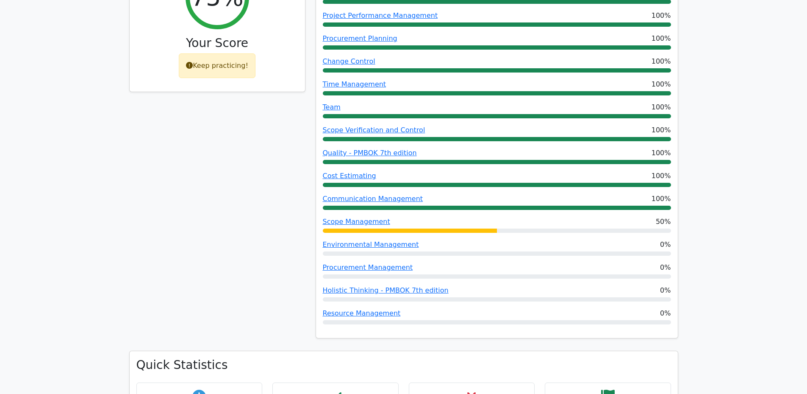
scroll to position [297, 0]
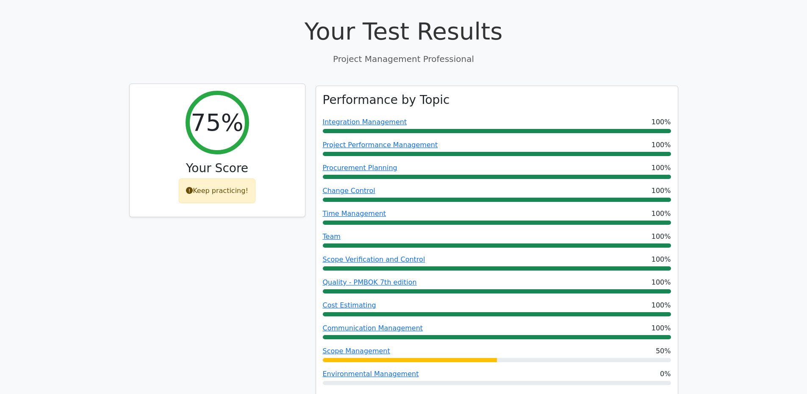
click at [192, 187] on icon at bounding box center [189, 190] width 7 height 7
